Goal: Navigation & Orientation: Find specific page/section

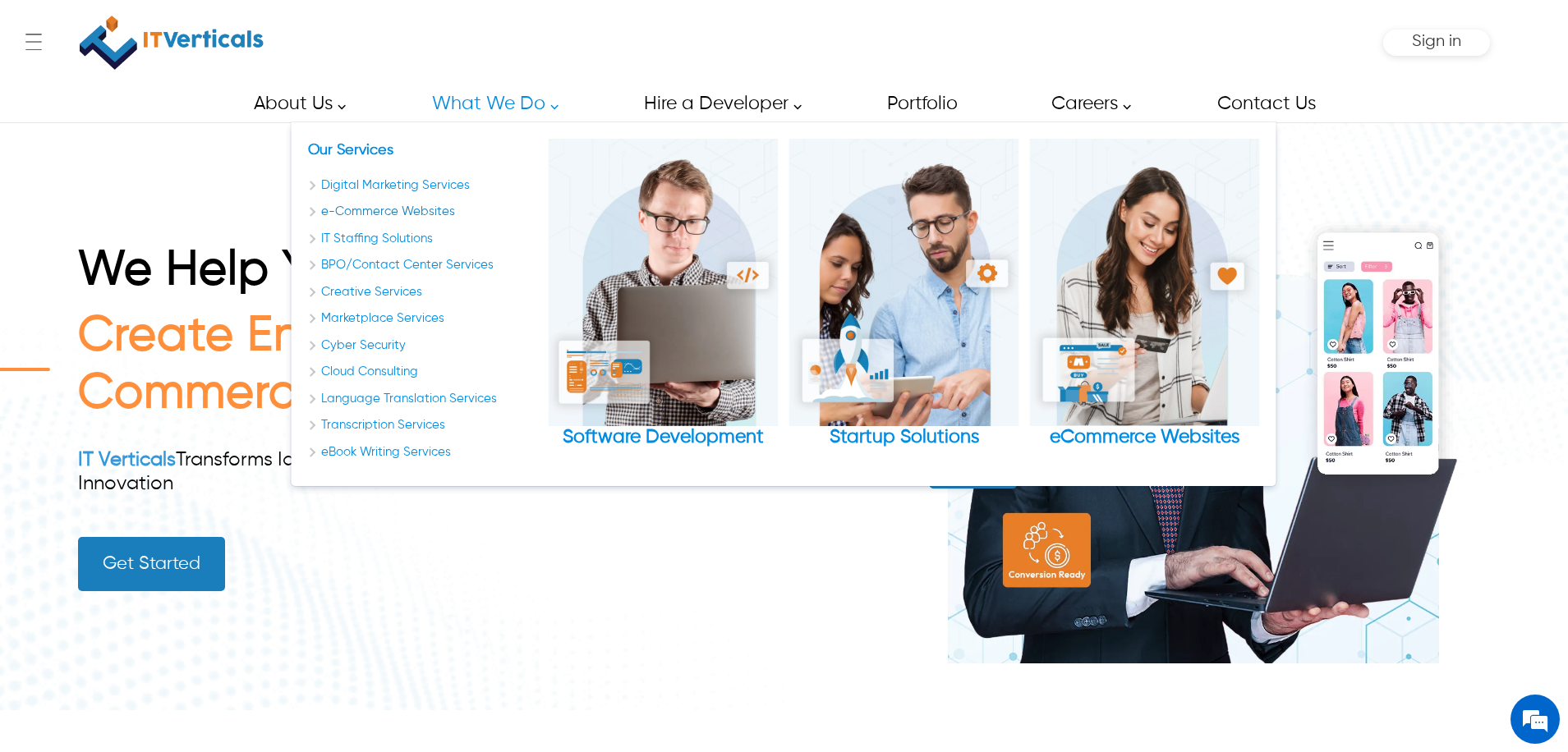
click at [411, 213] on link "e-Commerce Websites" at bounding box center [423, 212] width 231 height 19
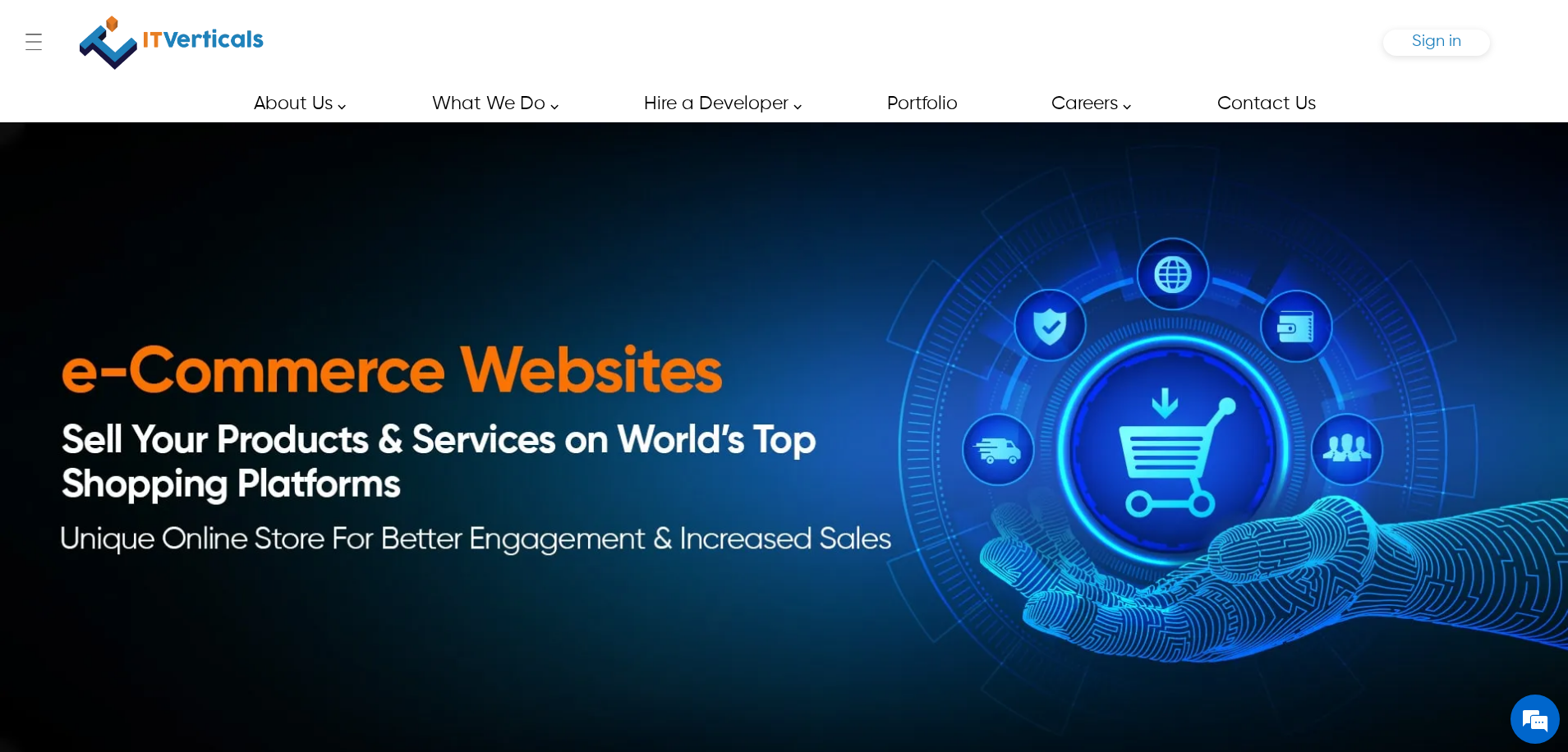
click at [1435, 48] on span "Sign in" at bounding box center [1437, 41] width 50 height 17
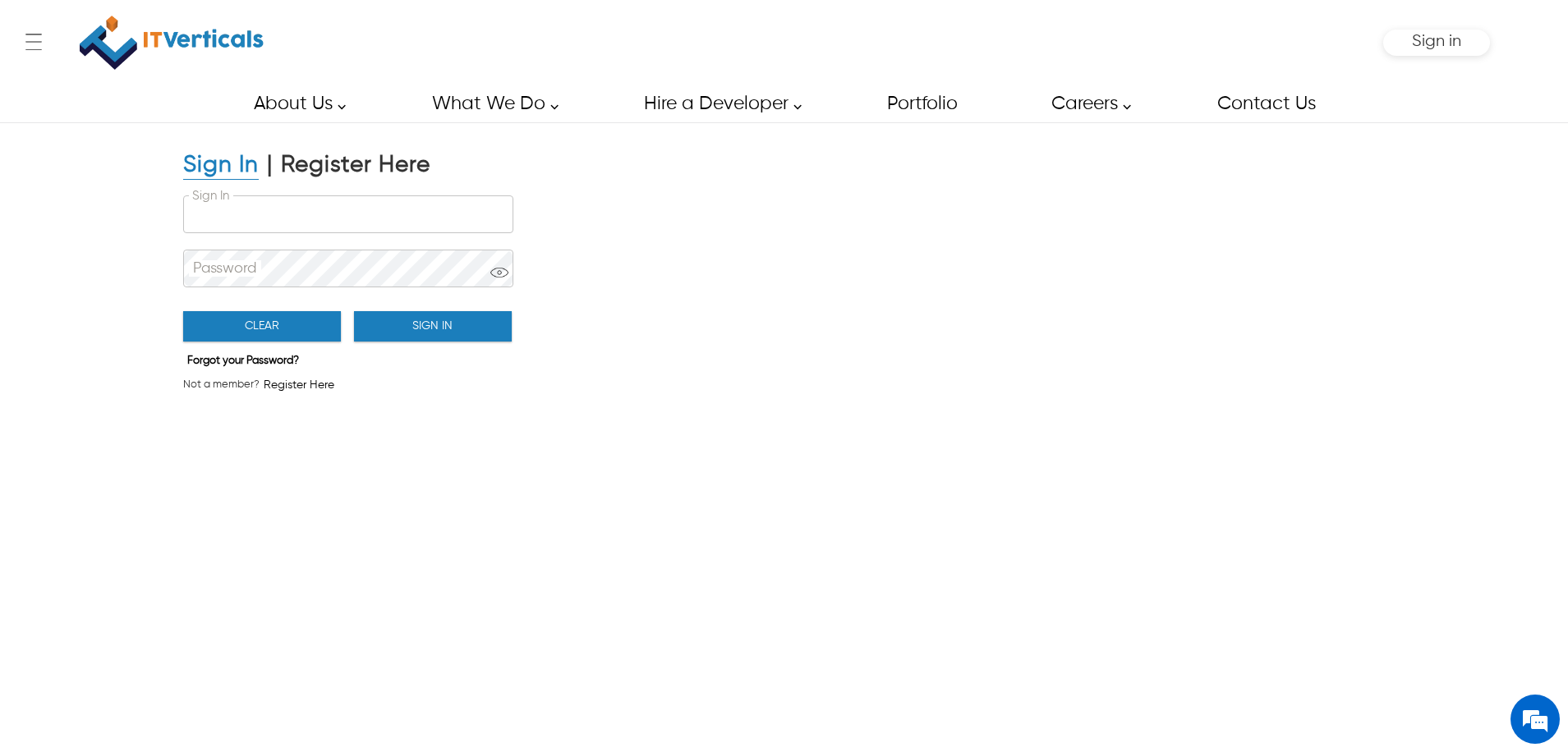
type input "**********"
click at [453, 320] on button "Sign In" at bounding box center [432, 326] width 158 height 31
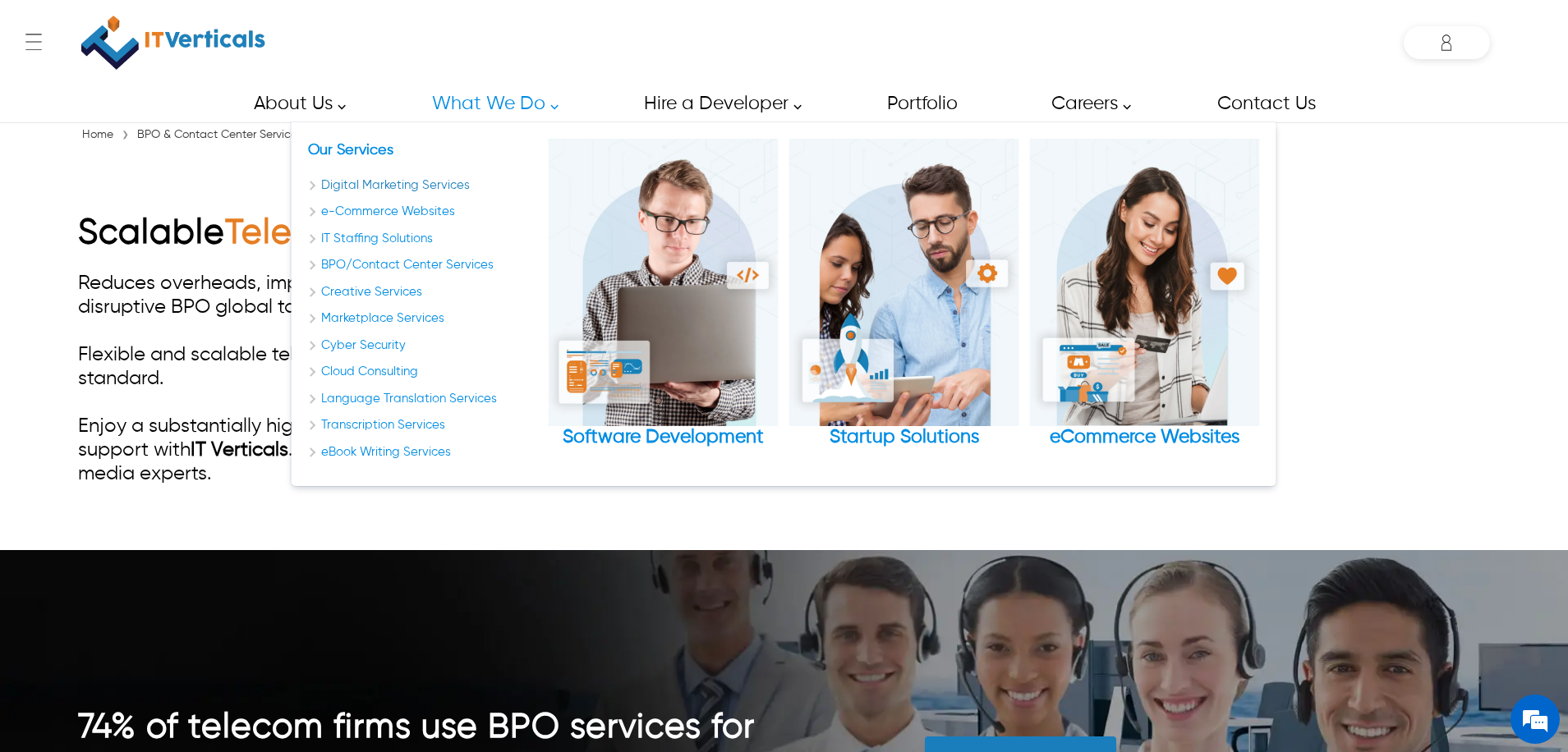
click at [427, 184] on link "Digital Marketing Services" at bounding box center [423, 186] width 231 height 19
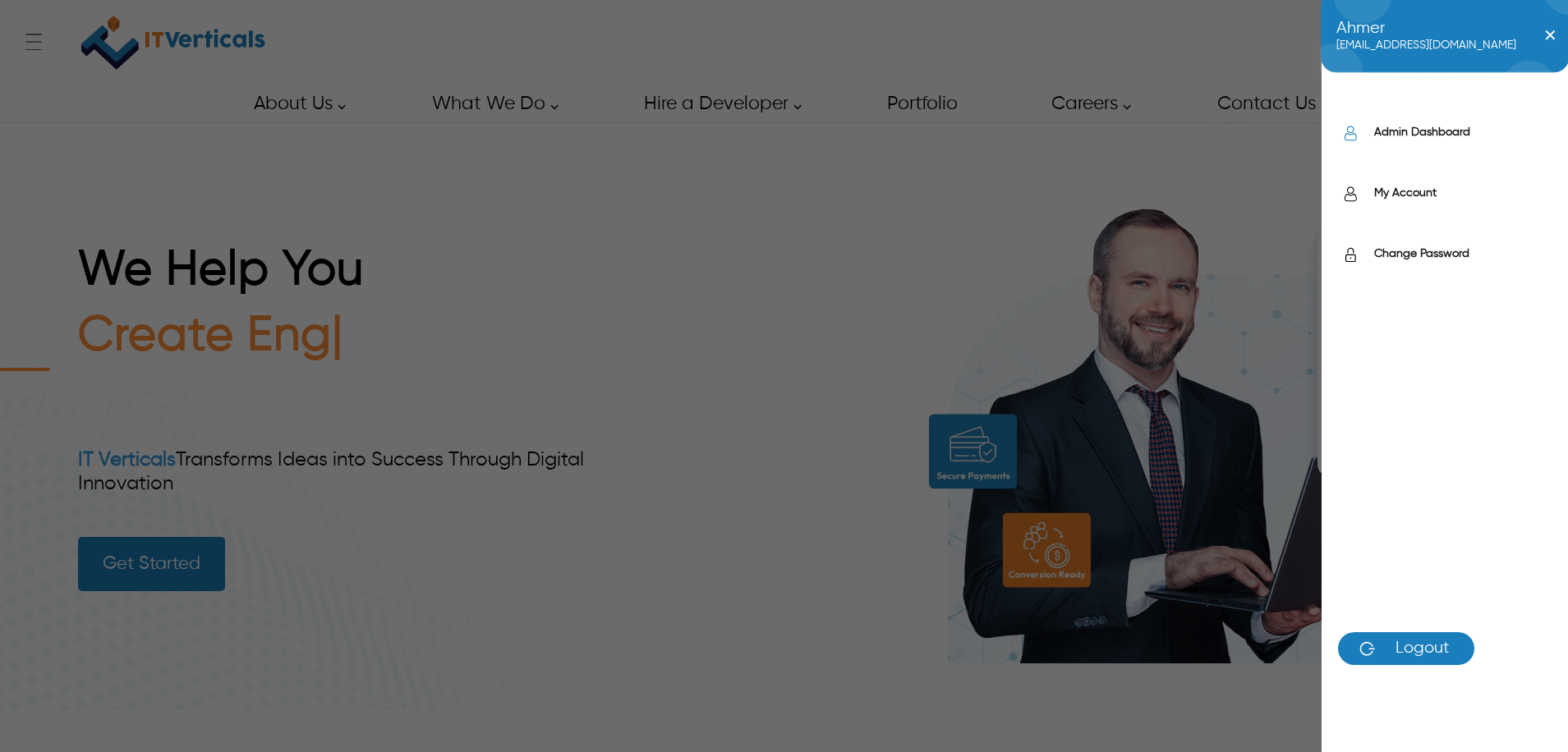
click at [1390, 132] on label "Admin Dashboard" at bounding box center [1463, 132] width 178 height 17
